Goal: Check status: Check status

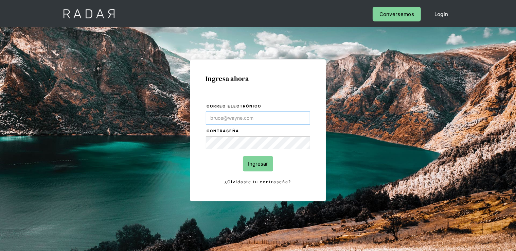
type input "[PERSON_NAME][EMAIL_ADDRESS][DOMAIN_NAME]"
click at [255, 164] on input "Ingresar" at bounding box center [258, 163] width 30 height 15
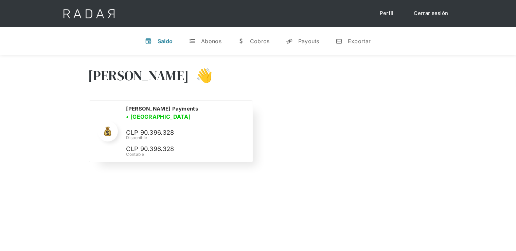
click at [0, 0] on div "Disponible" at bounding box center [0, 0] width 0 height 0
copy div "Disponible"
click at [0, 0] on p "CLP 90.396.328" at bounding box center [0, 0] width 0 height 0
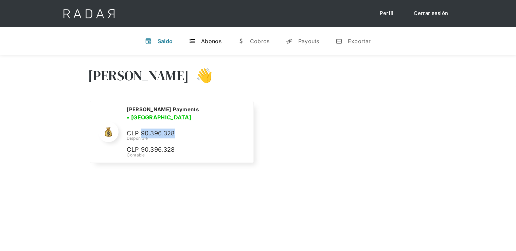
copy p "90.396.328"
